Goal: Task Accomplishment & Management: Manage account settings

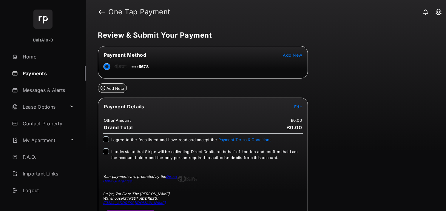
click at [41, 72] on link "Payments" at bounding box center [48, 73] width 76 height 14
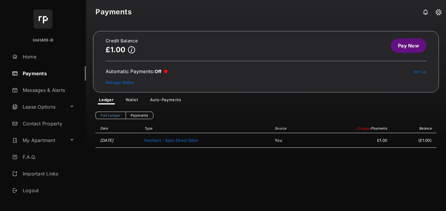
click at [131, 104] on div "Full Ledger Payments Date Type Source Charges / Payments Balance Apr 10, 2025 P…" at bounding box center [266, 167] width 360 height 127
click at [133, 102] on link "Wallet" at bounding box center [132, 100] width 22 height 7
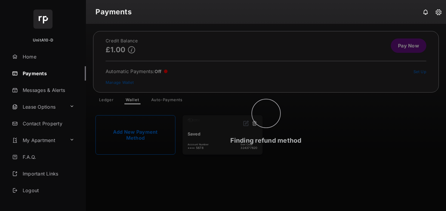
click at [258, 123] on circle at bounding box center [266, 113] width 28 height 28
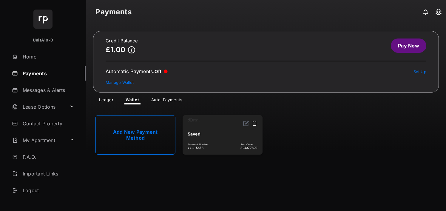
click at [253, 126] on button at bounding box center [254, 123] width 6 height 7
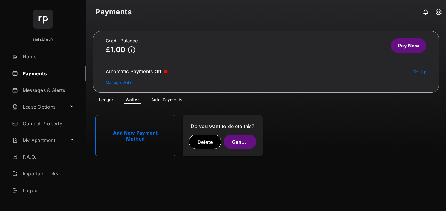
click at [215, 144] on button "Delete" at bounding box center [205, 141] width 32 height 14
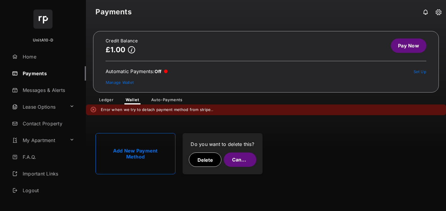
click at [219, 157] on button "Delete" at bounding box center [205, 159] width 32 height 14
click at [398, 47] on link "Pay Now" at bounding box center [407, 45] width 35 height 14
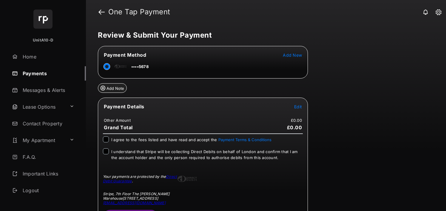
click at [286, 56] on span "Add New" at bounding box center [292, 54] width 19 height 5
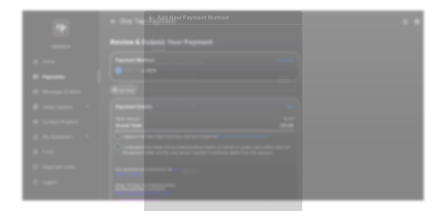
scroll to position [5, 0]
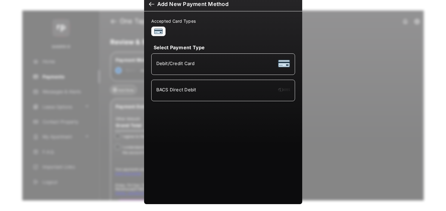
click at [174, 91] on span "BACS Direct Debit" at bounding box center [176, 90] width 40 height 6
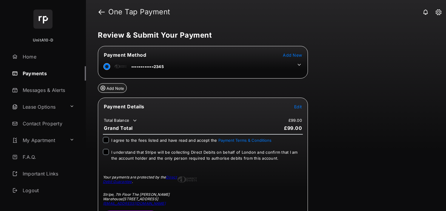
click at [302, 67] on tr "••••••••••••2345" at bounding box center [203, 65] width 208 height 13
click at [299, 65] on icon at bounding box center [298, 65] width 3 height 2
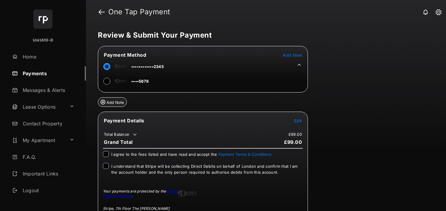
click at [24, 74] on link "Payments" at bounding box center [48, 73] width 76 height 14
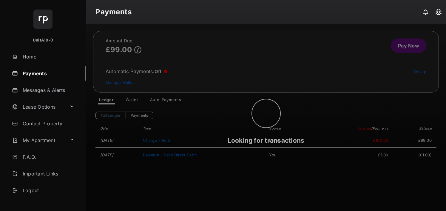
click at [128, 101] on div "Looking for transactions" at bounding box center [266, 117] width 360 height 187
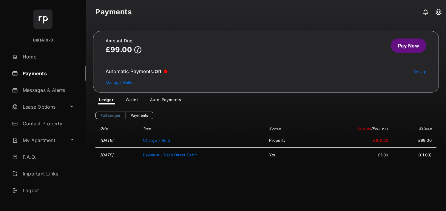
click at [128, 101] on link "Wallet" at bounding box center [132, 100] width 22 height 7
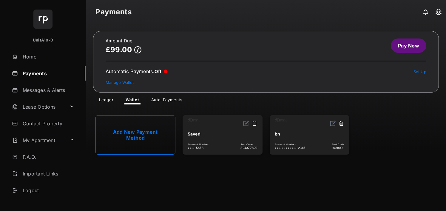
click at [138, 138] on link "Add New Payment Method" at bounding box center [135, 134] width 80 height 39
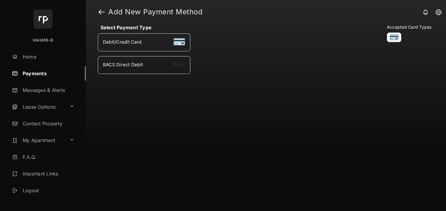
click at [143, 73] on li "BACS Direct Debit" at bounding box center [144, 65] width 92 height 18
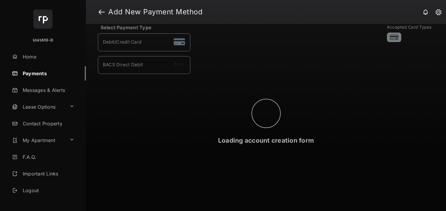
click at [144, 69] on div "Loading account creation form" at bounding box center [266, 117] width 360 height 187
